Goal: Use online tool/utility: Utilize a website feature to perform a specific function

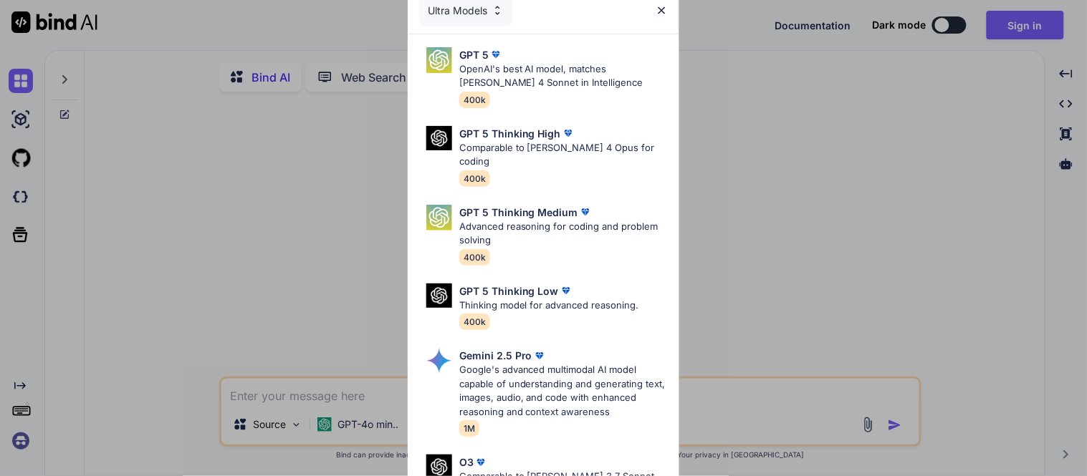
type textarea "x"
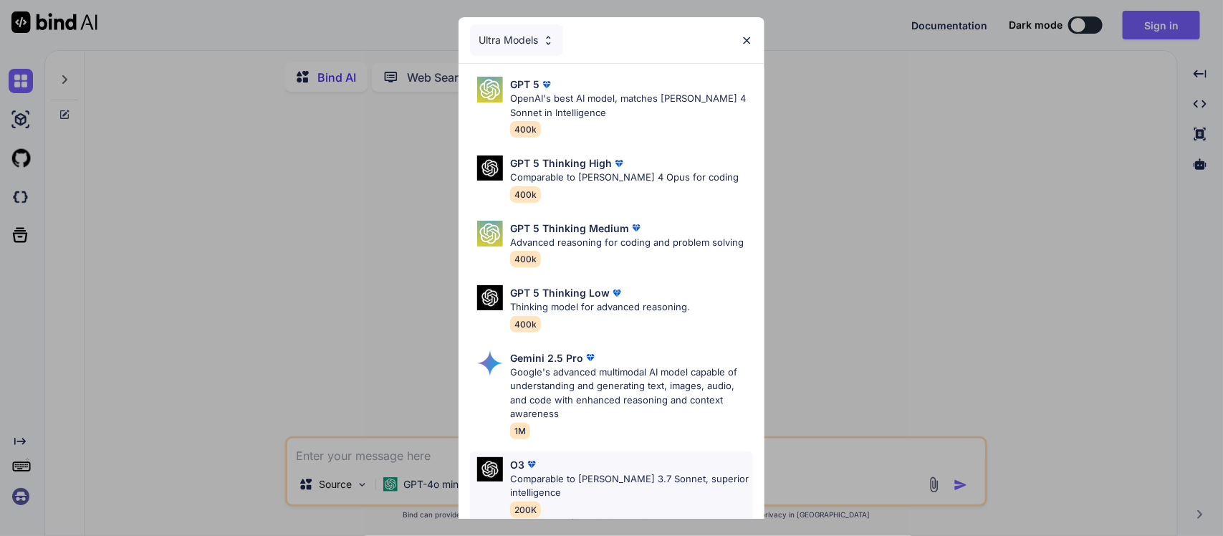
drag, startPoint x: 1015, startPoint y: 1, endPoint x: 633, endPoint y: 468, distance: 603.8
click at [633, 468] on div "O3 Comparable to [PERSON_NAME] 3.7 Sonnet, superior intelligence 200K" at bounding box center [611, 487] width 283 height 72
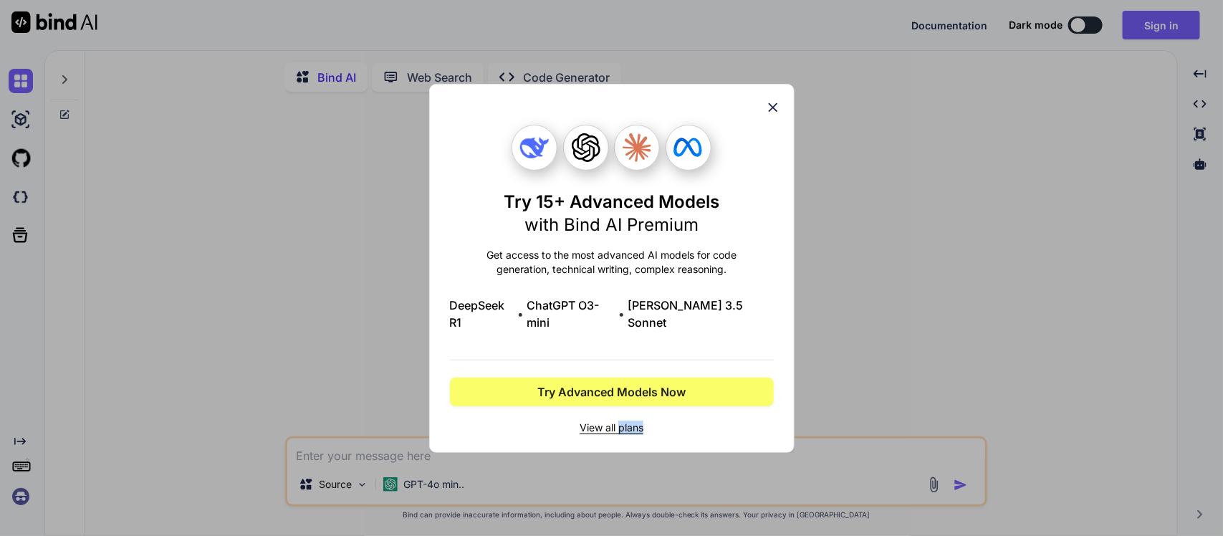
click at [633, 468] on div "Try 15+ Advanced Models with Bind AI Premium Get access to the most advanced AI…" at bounding box center [611, 268] width 1223 height 536
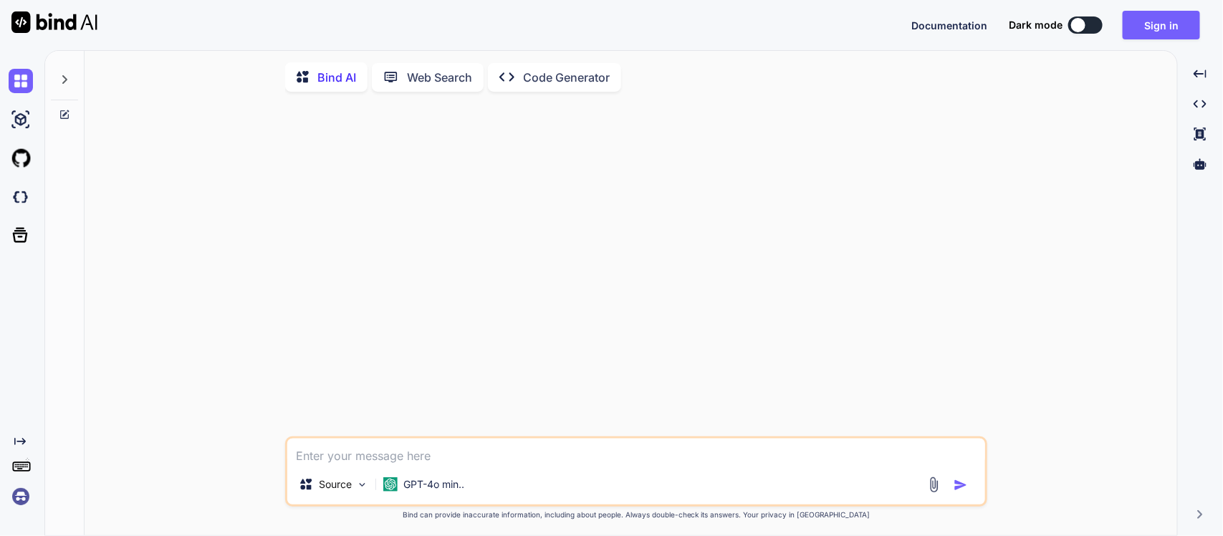
click at [19, 476] on img at bounding box center [21, 496] width 24 height 24
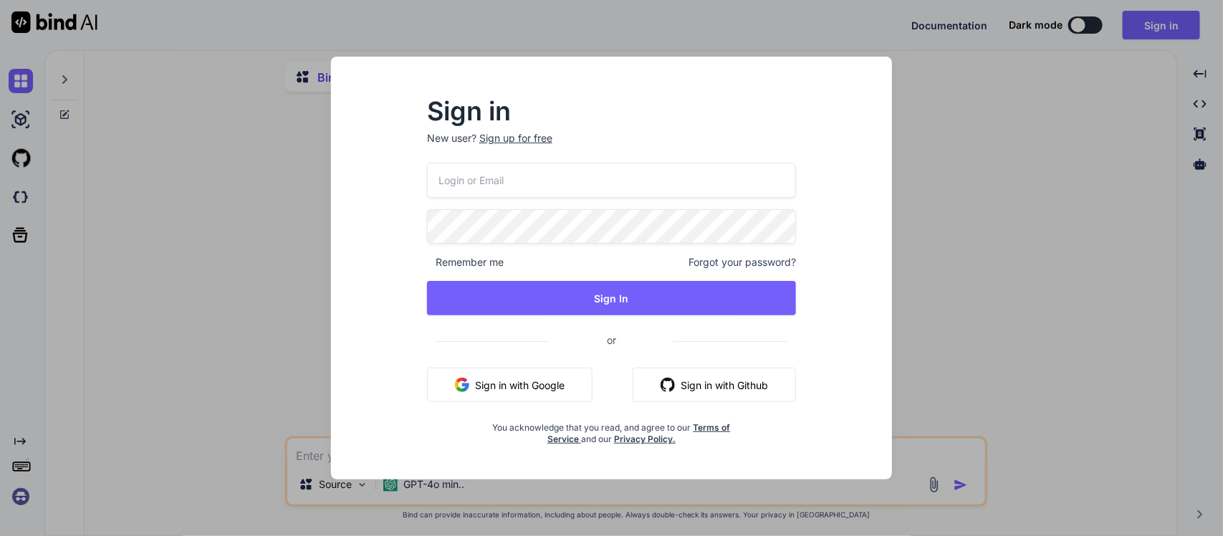
type input "[EMAIL_ADDRESS][DOMAIN_NAME]"
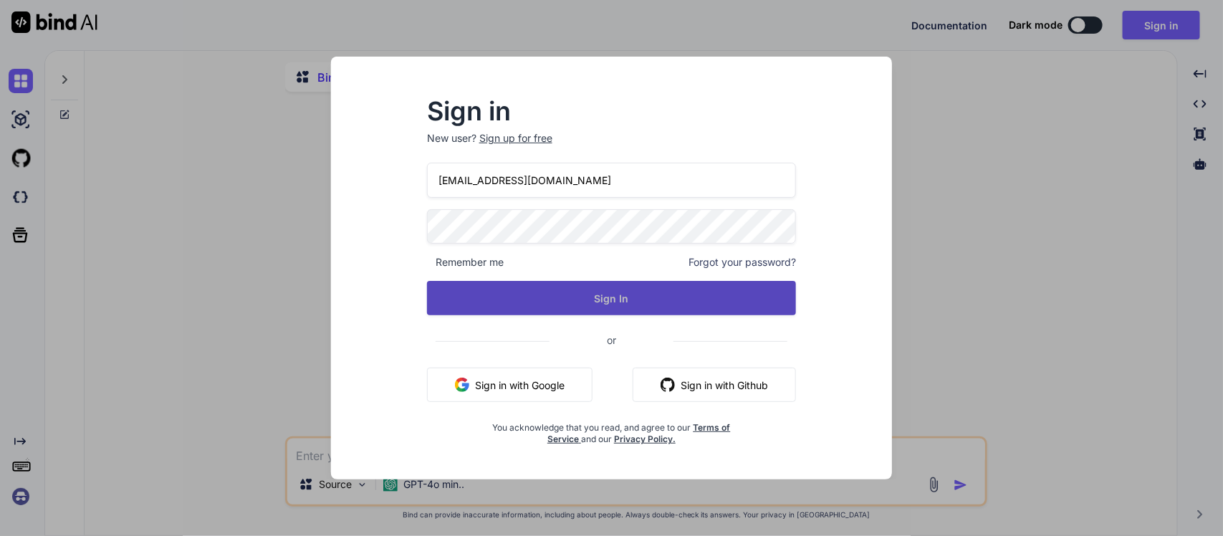
click at [579, 301] on button "Sign In" at bounding box center [612, 298] width 370 height 34
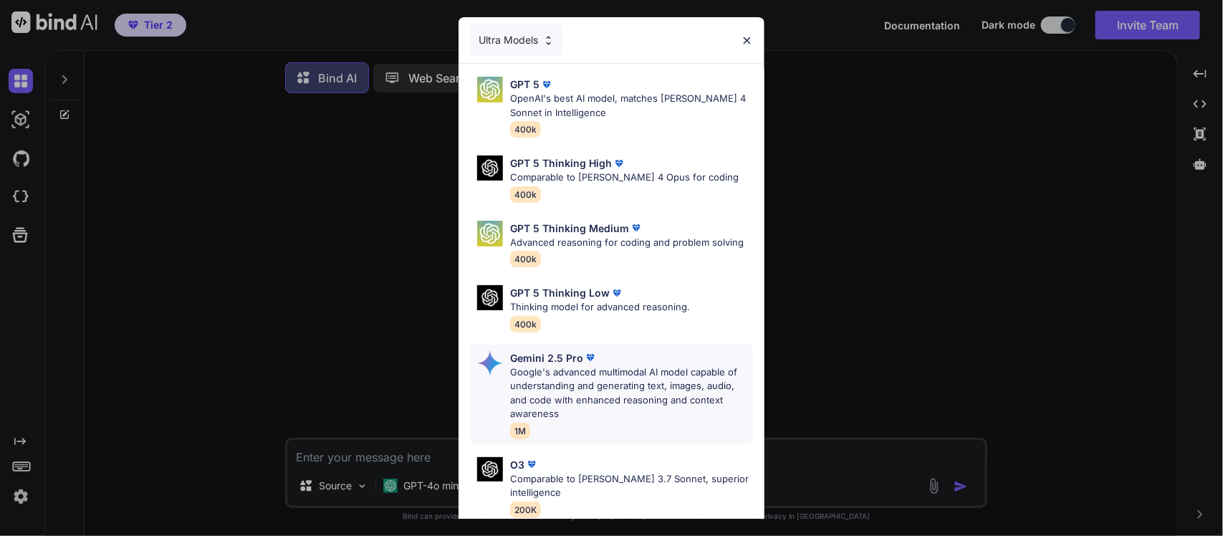
click at [610, 388] on p "Google's advanced multimodal AI model capable of understanding and generating t…" at bounding box center [631, 393] width 243 height 56
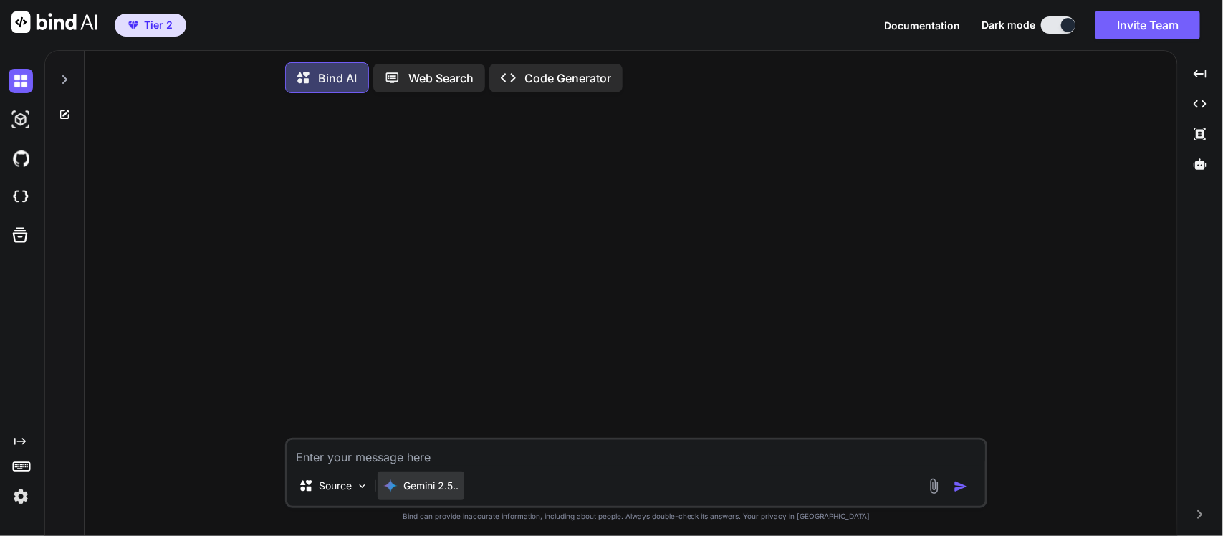
click at [428, 476] on div "Gemini 2.5.." at bounding box center [421, 485] width 87 height 29
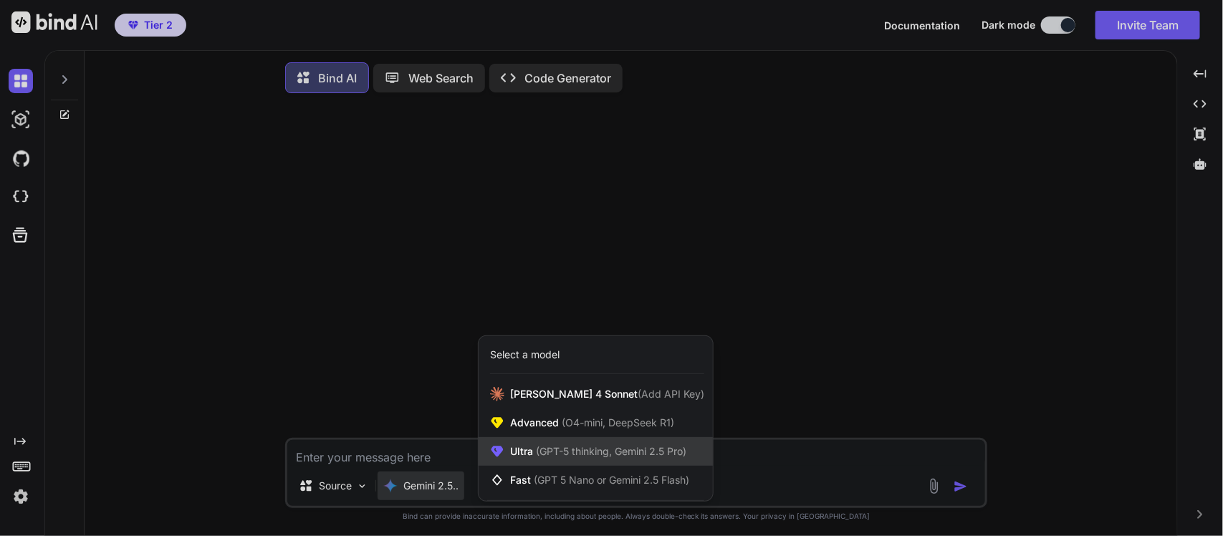
click at [597, 456] on span "(GPT-5 thinking, Gemini 2.5 Pro)" at bounding box center [609, 451] width 153 height 12
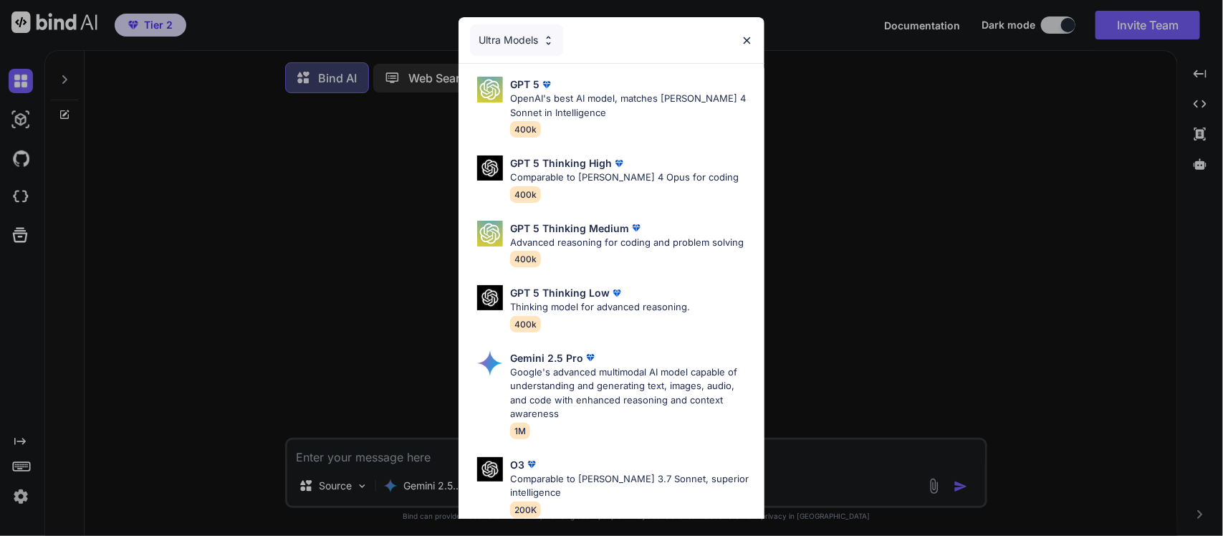
click at [534, 43] on div "Ultra Models" at bounding box center [516, 40] width 93 height 32
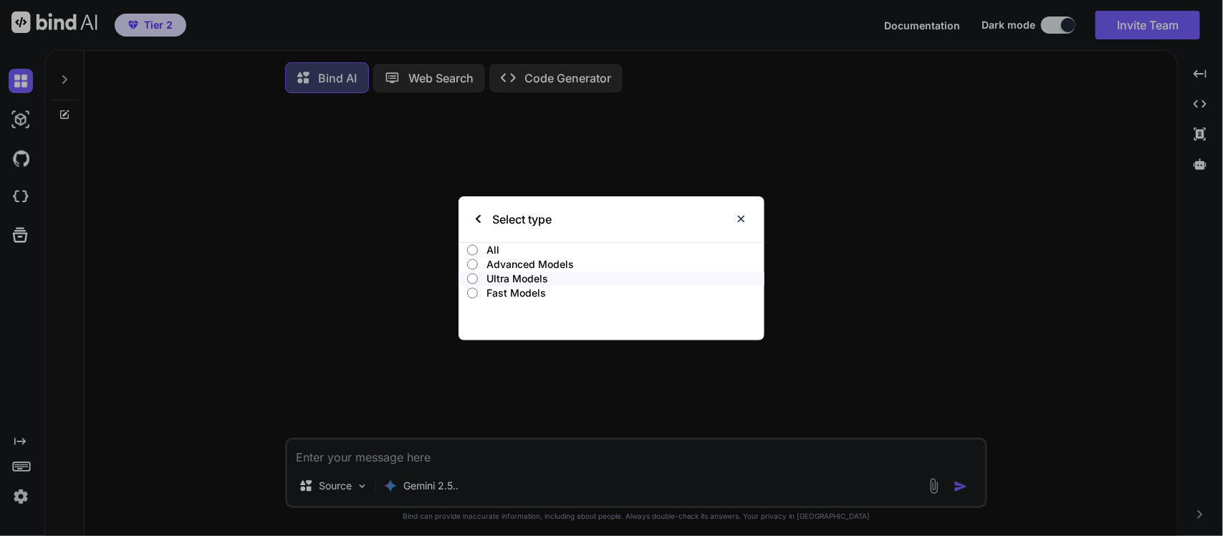
click at [516, 287] on p "Fast Models" at bounding box center [625, 293] width 278 height 14
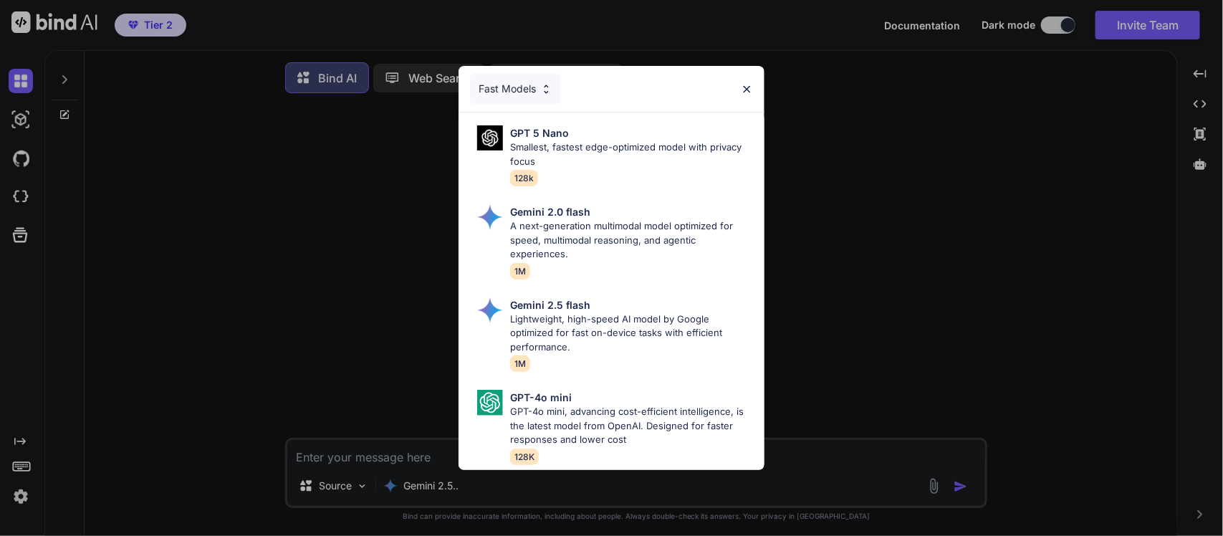
click at [535, 80] on div "Fast Models" at bounding box center [515, 89] width 91 height 32
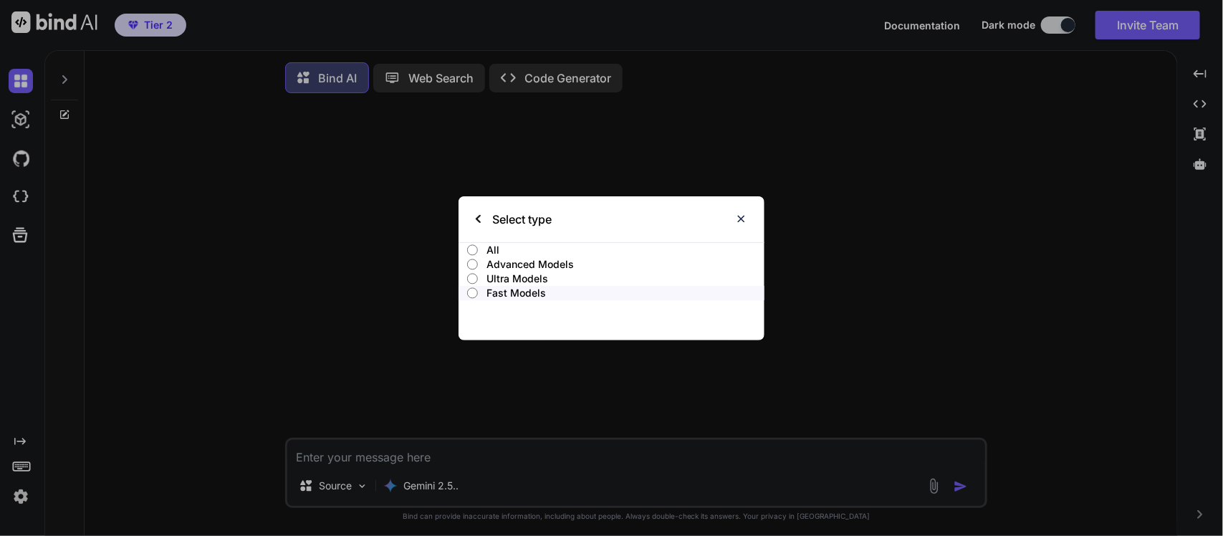
click at [479, 277] on label "Ultra Models" at bounding box center [611, 279] width 306 height 14
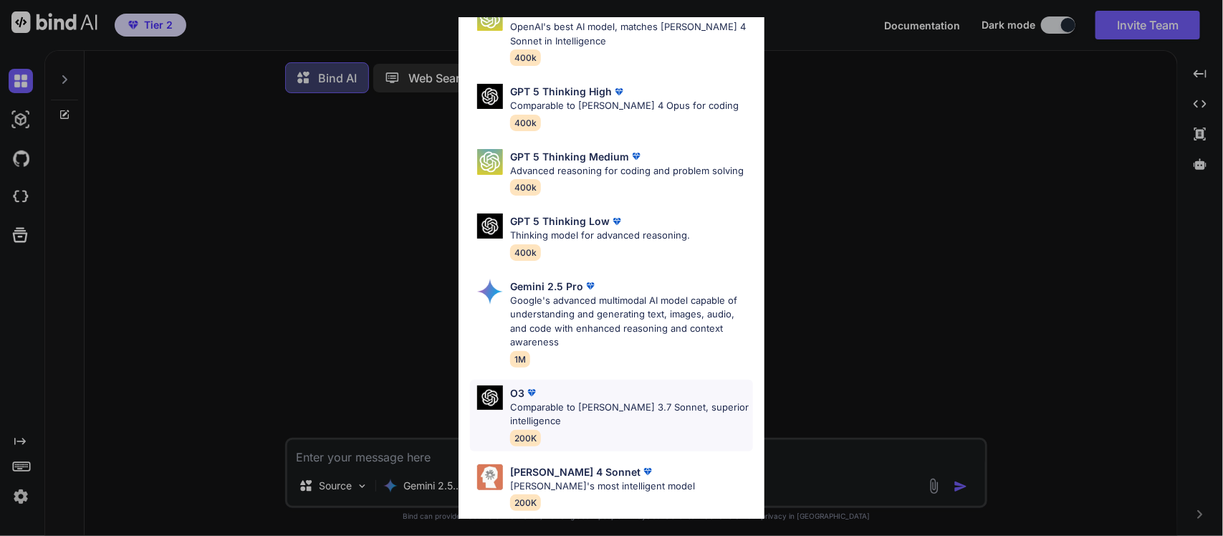
scroll to position [160, 0]
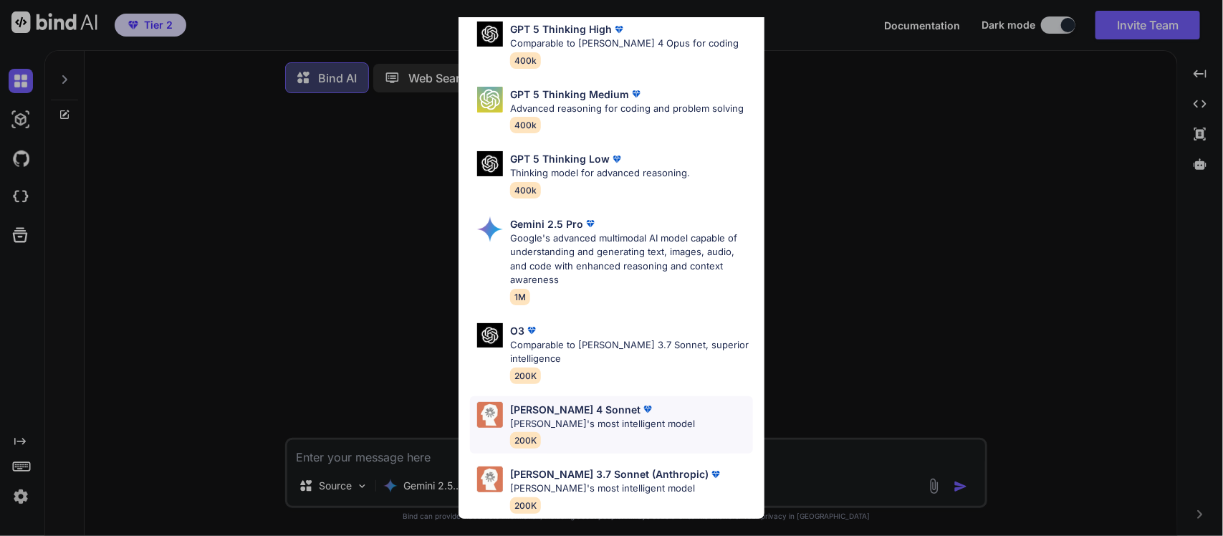
click at [589, 430] on div "[PERSON_NAME] 4 Sonnet [PERSON_NAME]'s most intelligent model 200K" at bounding box center [602, 425] width 185 height 47
type textarea "x"
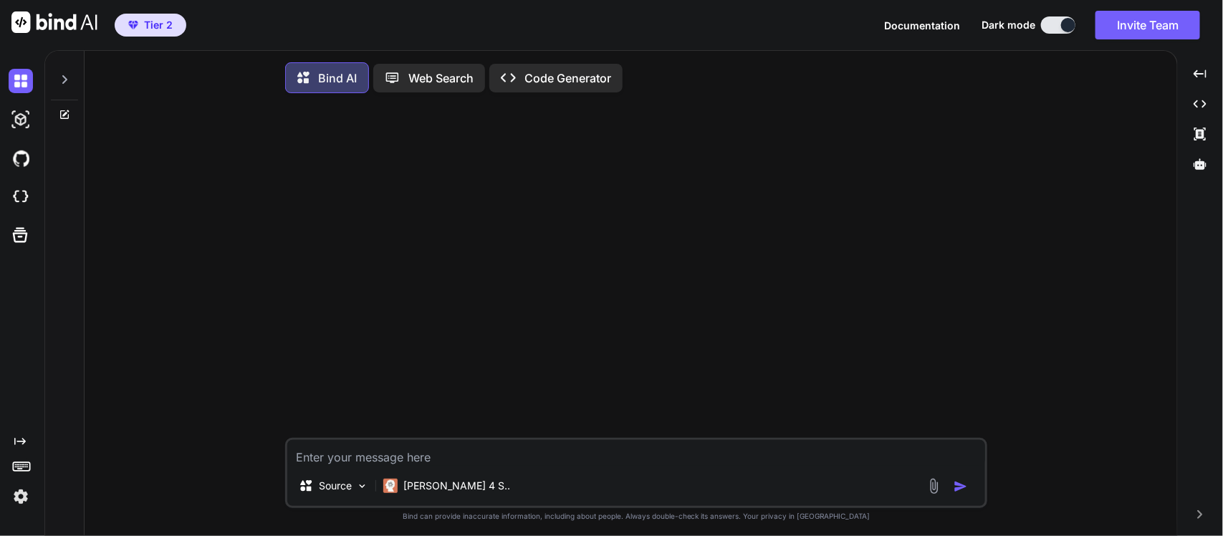
click at [489, 459] on textarea at bounding box center [636, 453] width 698 height 26
type textarea "a"
type textarea "x"
type textarea "an"
type textarea "x"
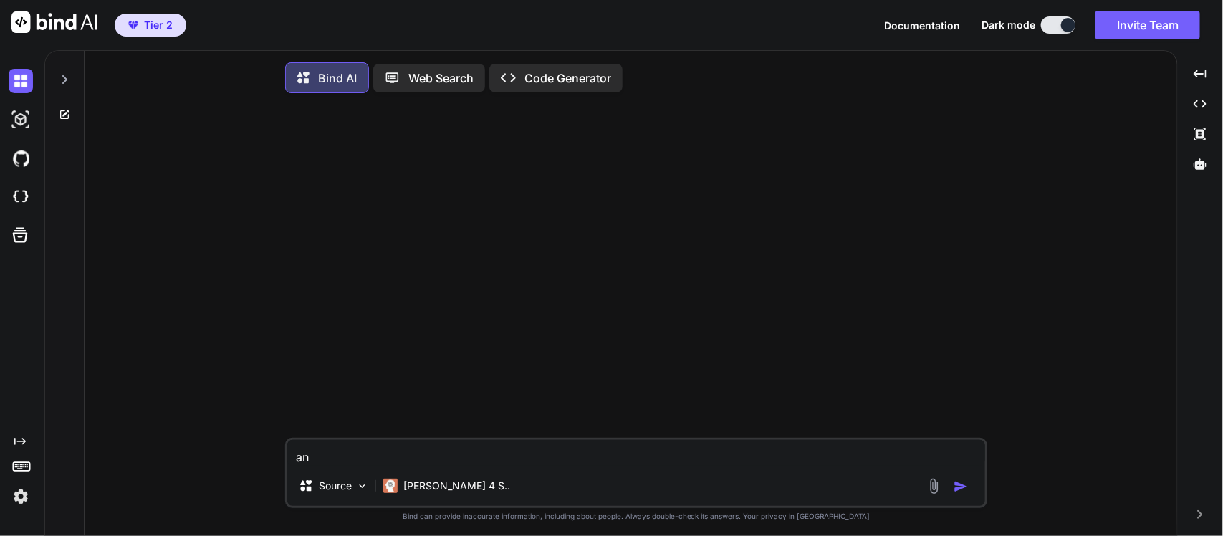
type textarea "[PERSON_NAME]"
type textarea "x"
type textarea "anal"
type textarea "x"
type textarea "analy"
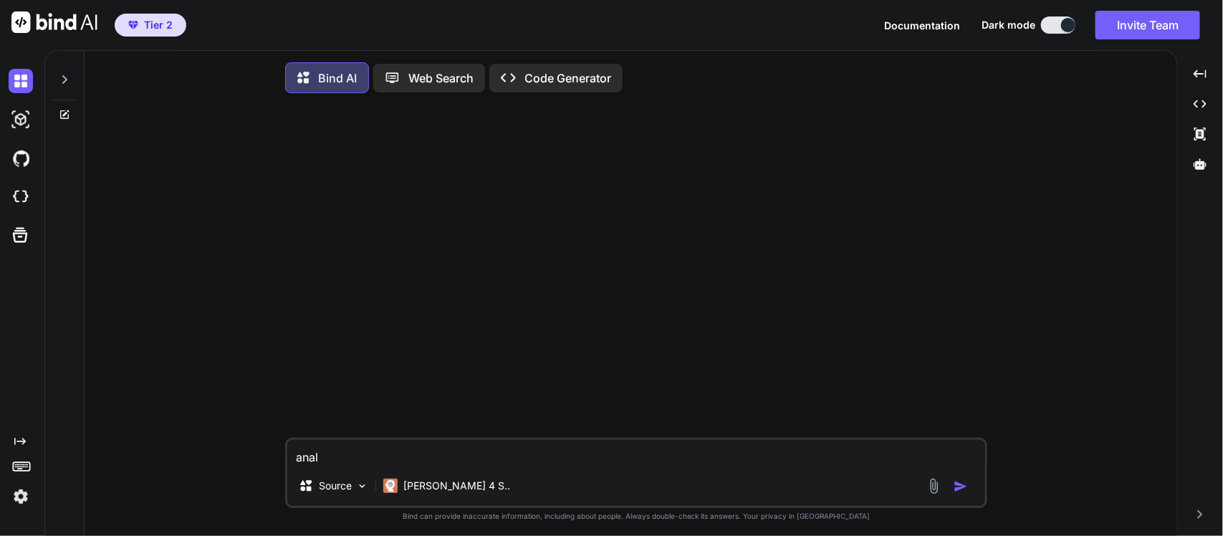
type textarea "x"
type textarea "analys"
type textarea "x"
type textarea "analysz"
type textarea "x"
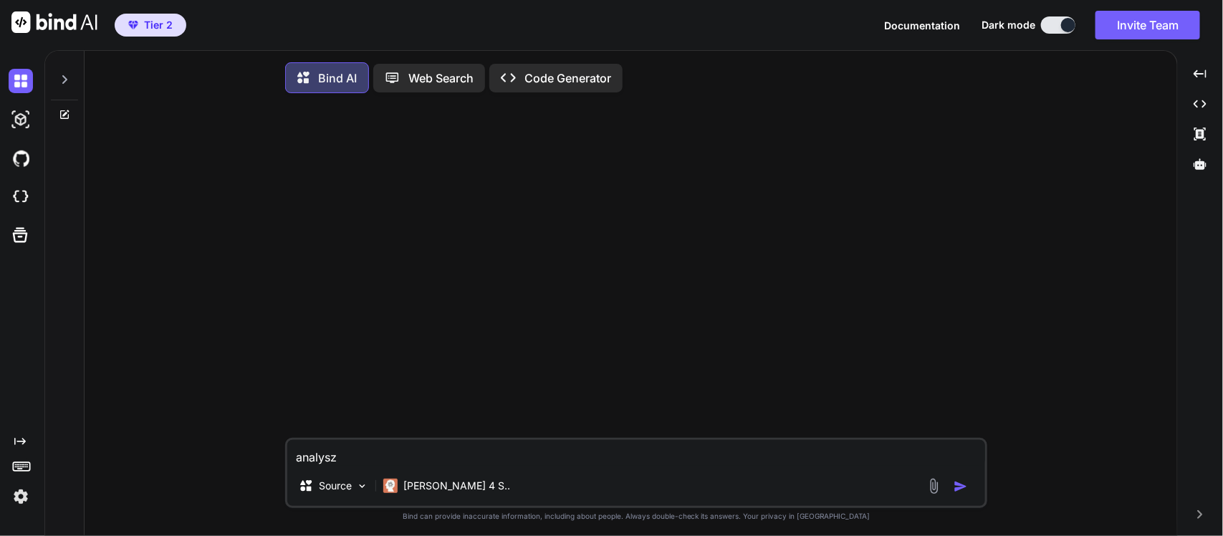
type textarea "analysze"
type textarea "x"
type textarea "analysz"
type textarea "x"
type textarea "analys"
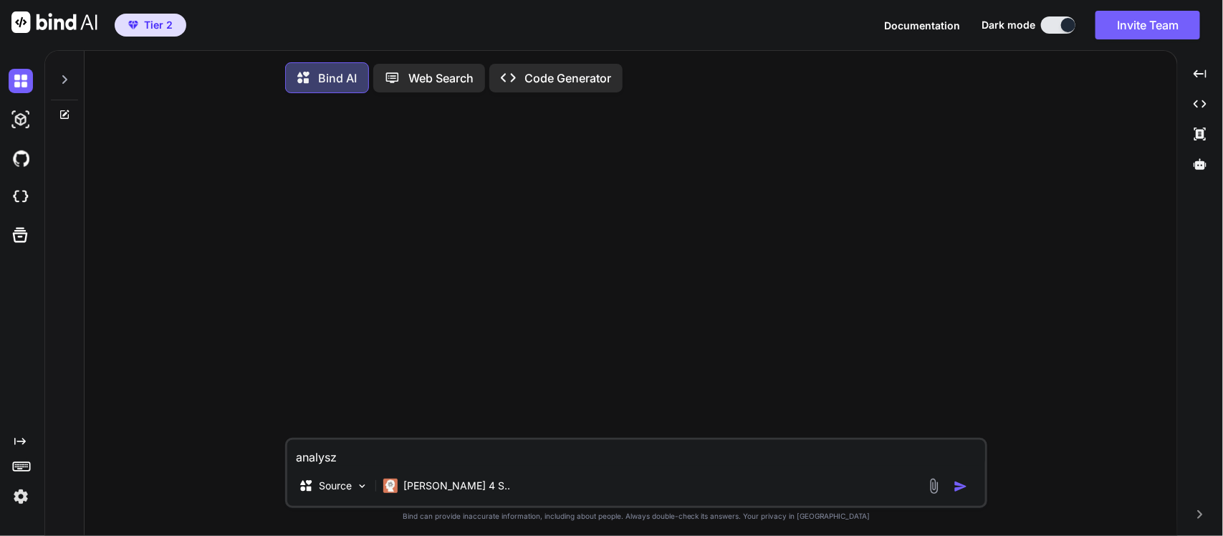
type textarea "x"
type textarea "analy"
type textarea "x"
type textarea "analyz"
type textarea "x"
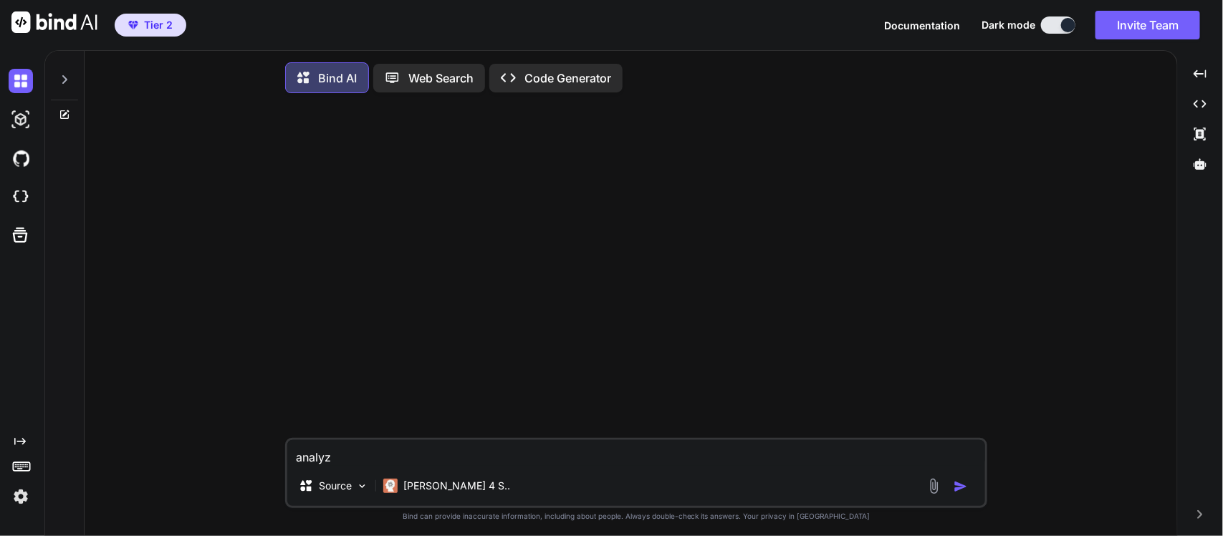
type textarea "analyze"
type textarea "x"
type textarea "analyzet"
type textarea "x"
type textarea "analyzeti"
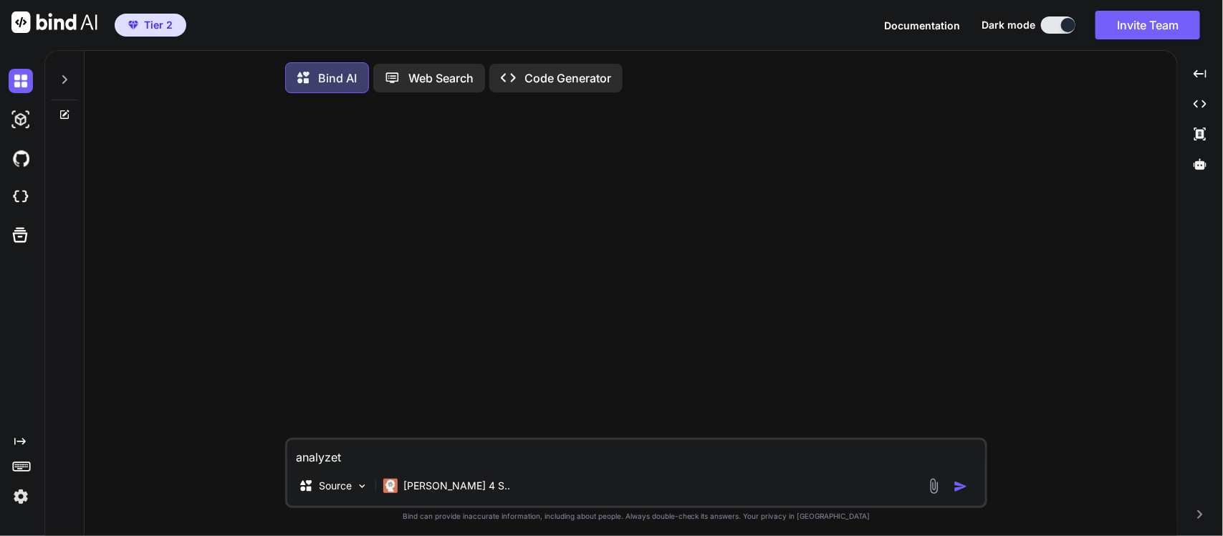
type textarea "x"
type textarea "analyzetis"
type textarea "x"
type textarea "analyzetisc"
type textarea "x"
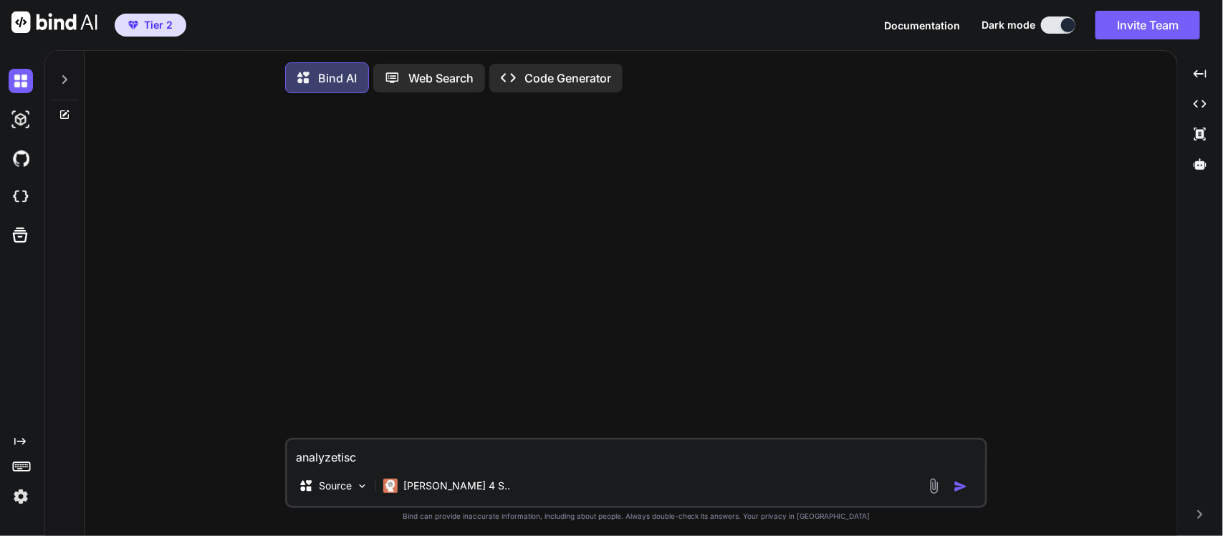
type textarea "analyzetisco"
type textarea "x"
type textarea "analyzetiscod"
type textarea "x"
type textarea "analyzetiscode"
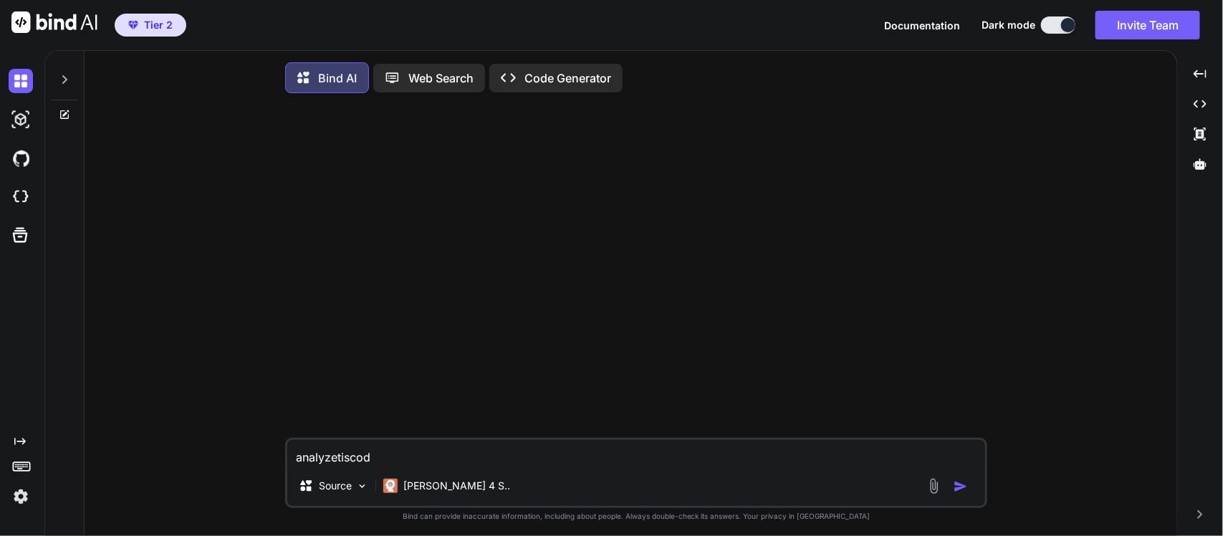
type textarea "x"
type textarea "analyzetiscode"
type textarea "x"
type textarea "analyzetiscode"
type textarea "x"
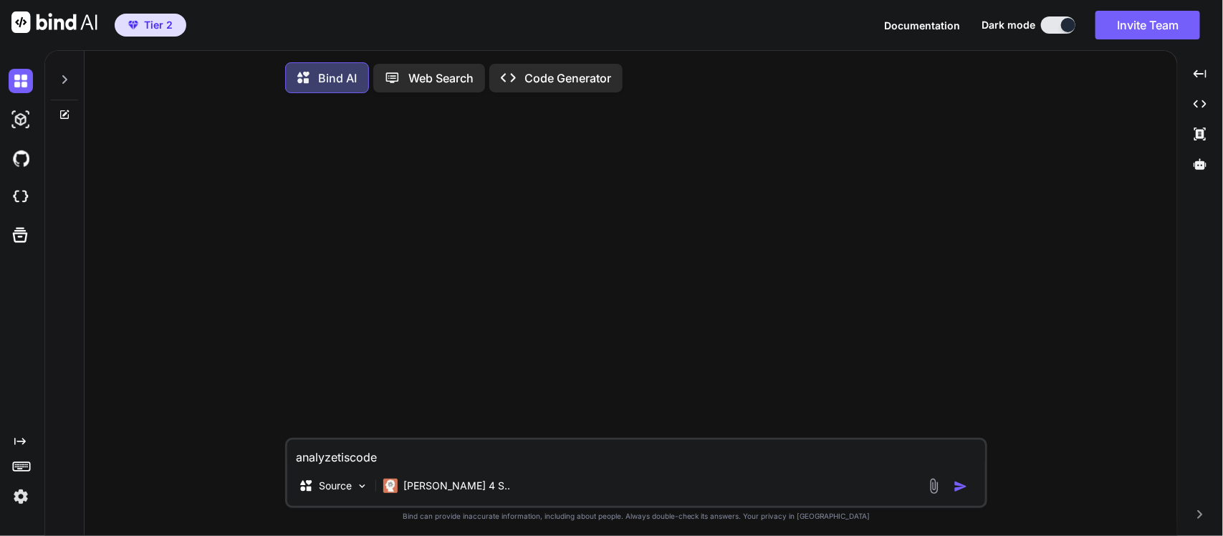
type textarea "analyzetiscode"
type textarea "x"
type textarea "analyzetiscode"
type textarea "x"
paste textarea "# Lorem-ips-dolors ametconsec → adipiscing elitsedd eius TEM-INCI UTLABORE # - …"
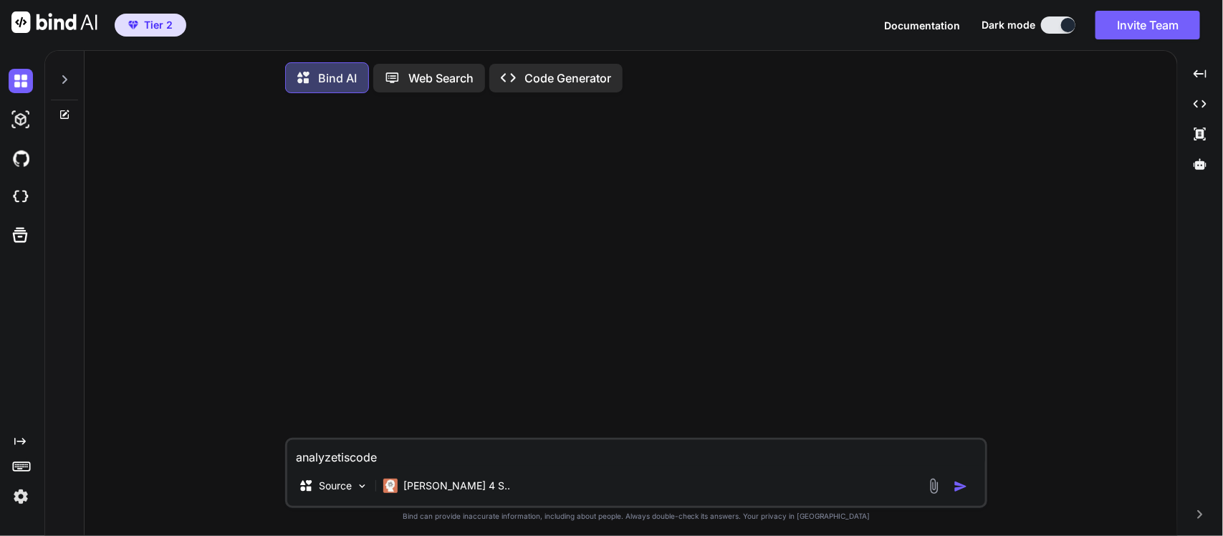
type textarea "loremipsumdolo # Sitam-con-adipis elitseddoe → temporinci utlabore etdo MAG-ALI…"
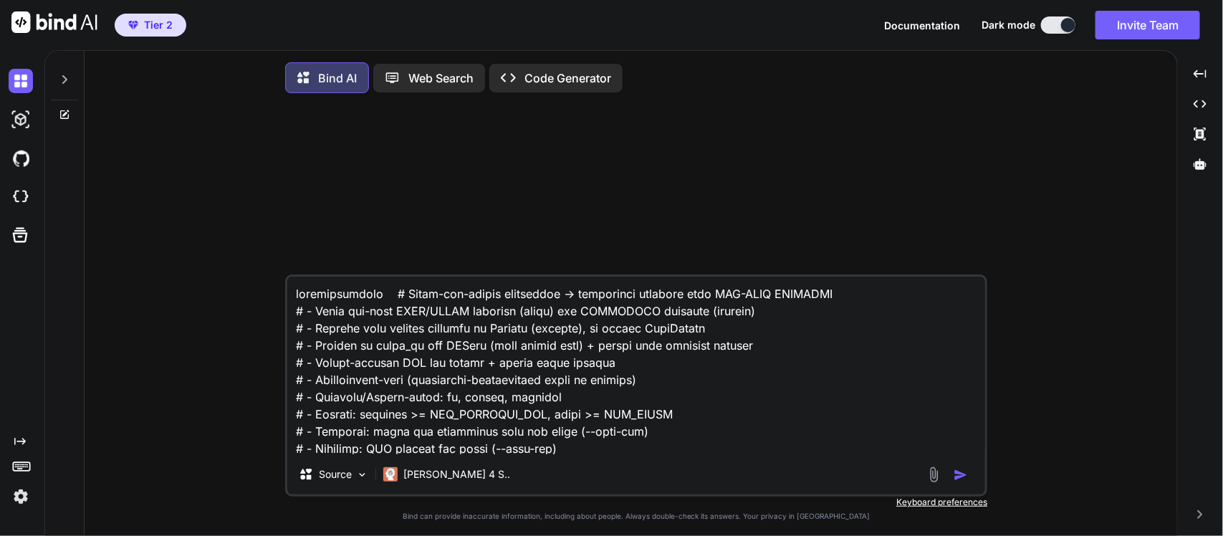
scroll to position [12750, 0]
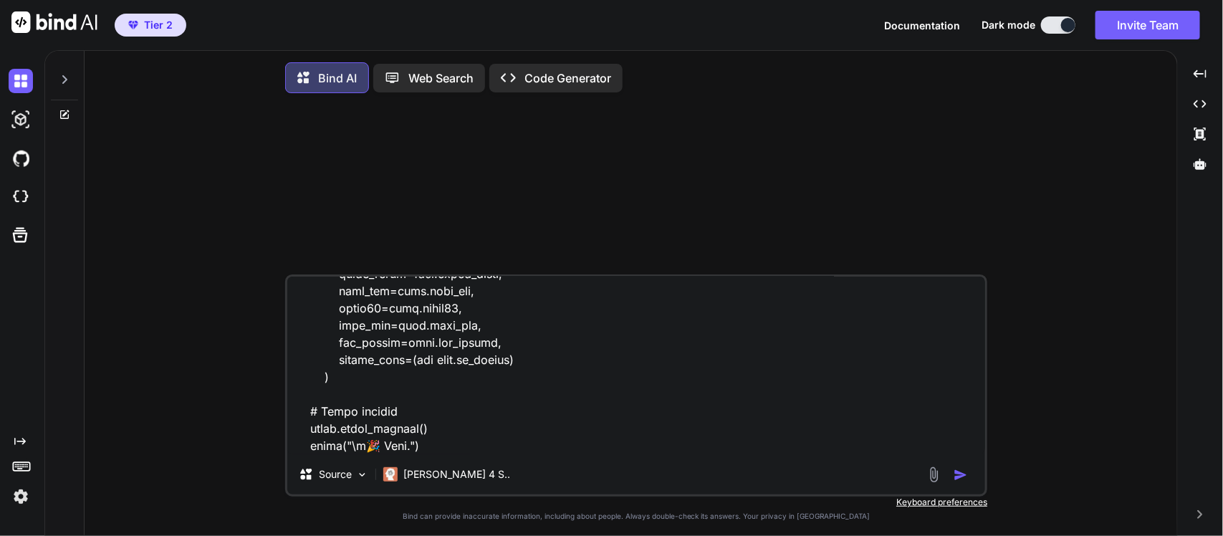
type textarea "x"
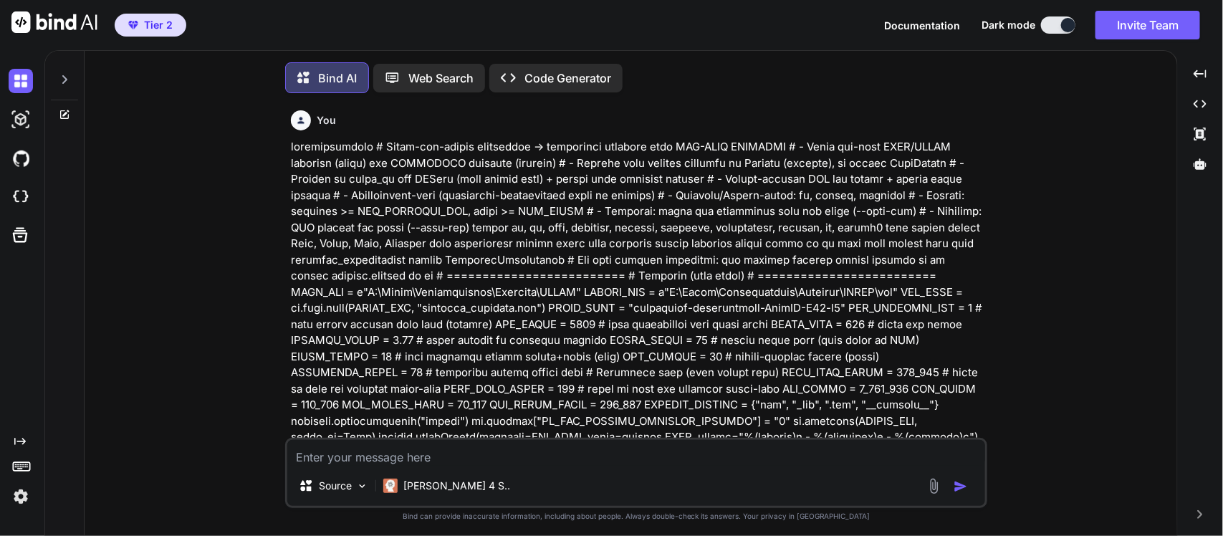
scroll to position [8, 0]
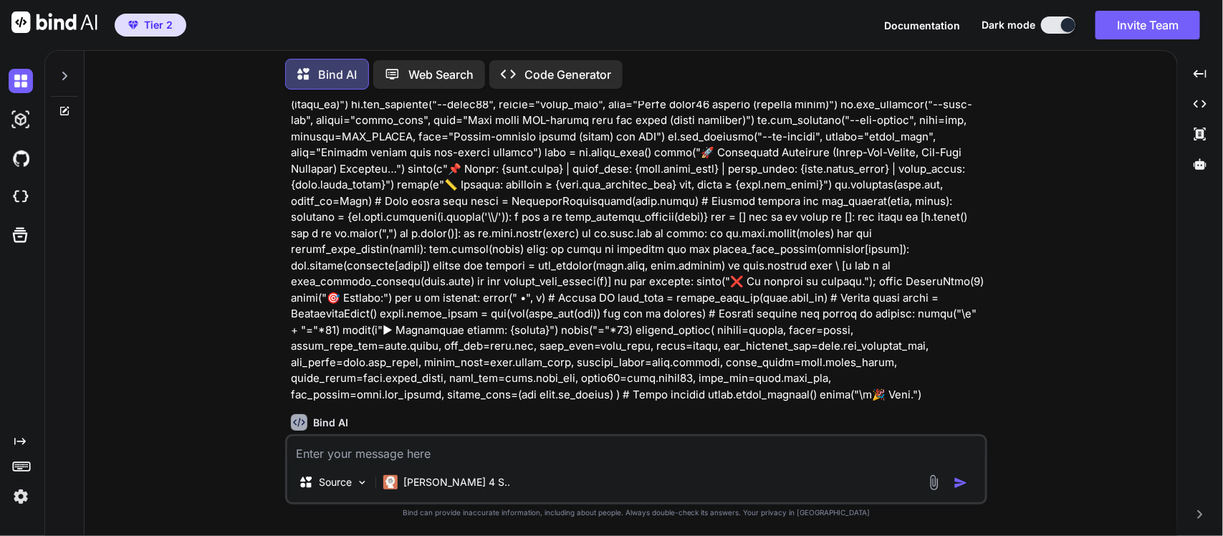
scroll to position [2992, 0]
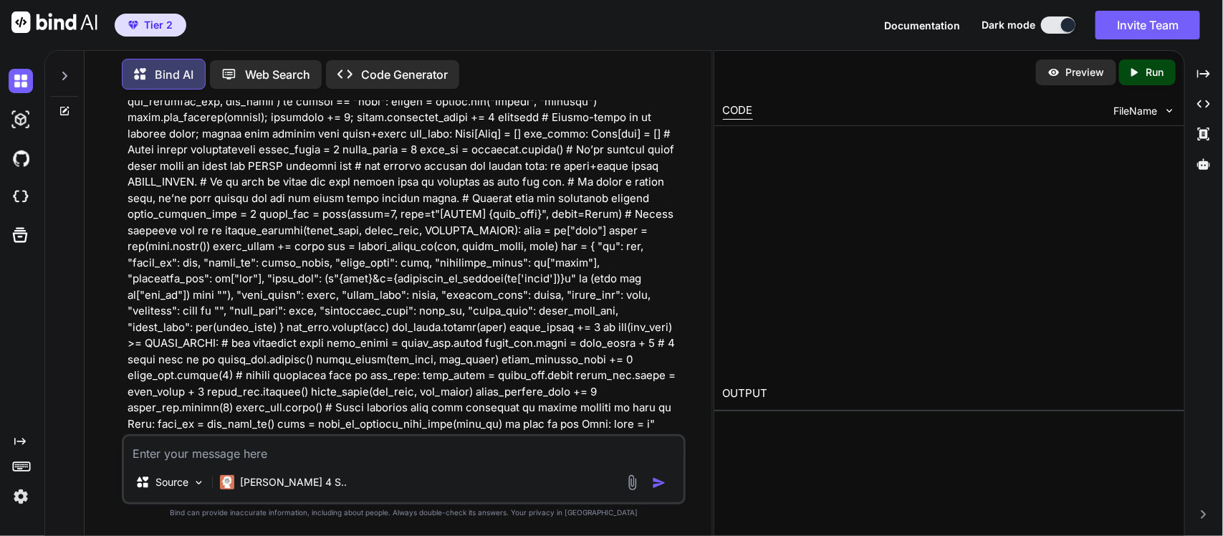
type textarea "x"
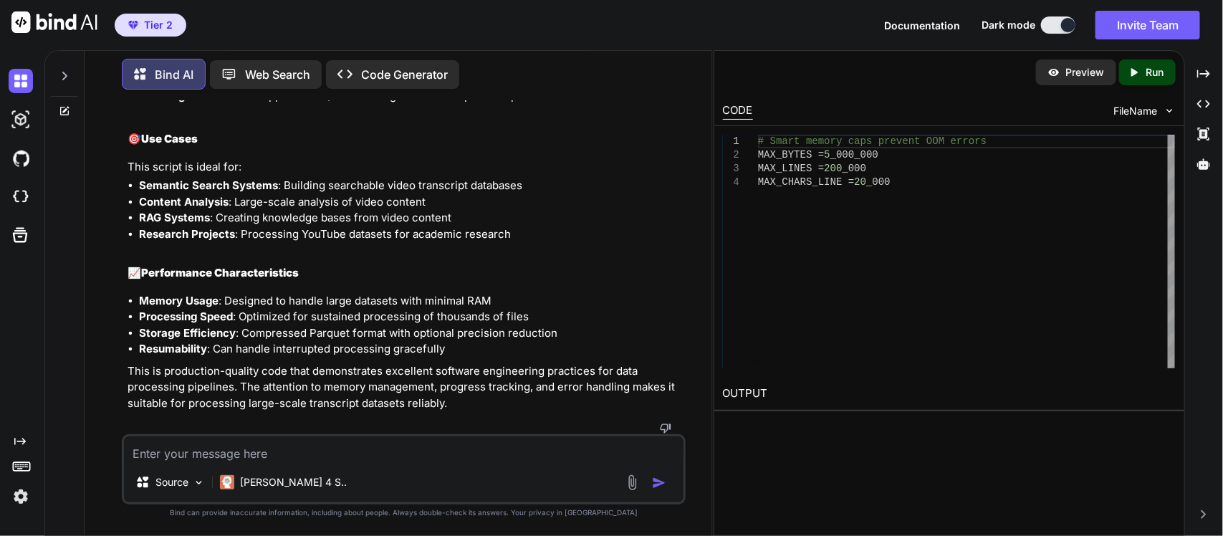
scroll to position [5788, 0]
